Goal: Book appointment/travel/reservation

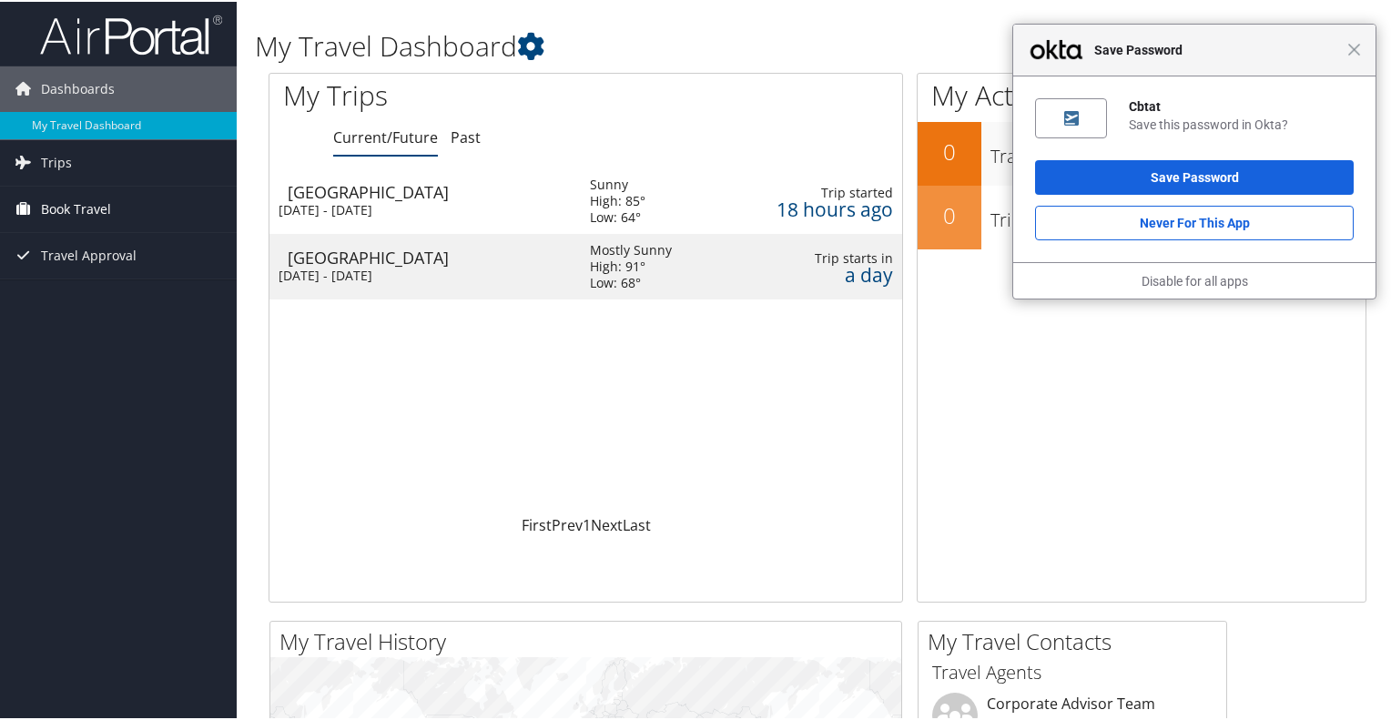
click at [81, 202] on span "Book Travel" at bounding box center [76, 208] width 70 height 46
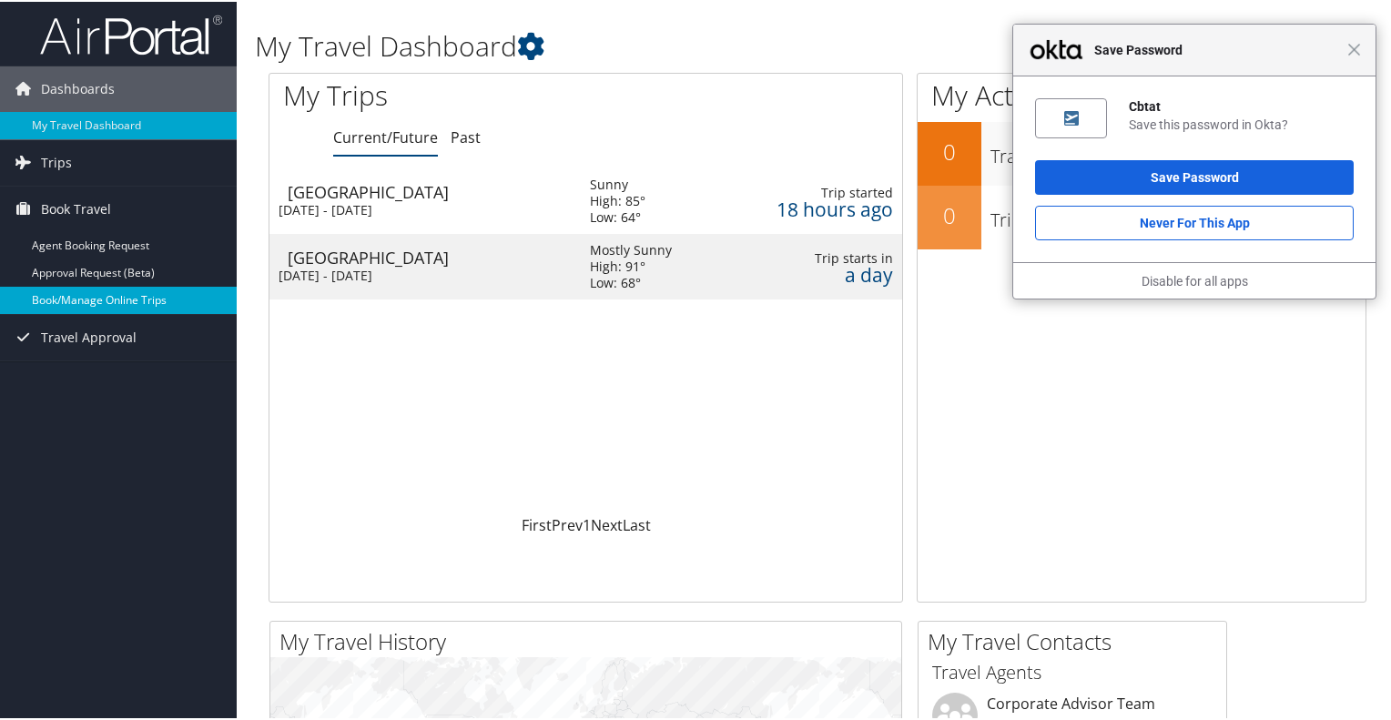
click at [90, 290] on link "Book/Manage Online Trips" at bounding box center [118, 298] width 237 height 27
